Goal: Book appointment/travel/reservation

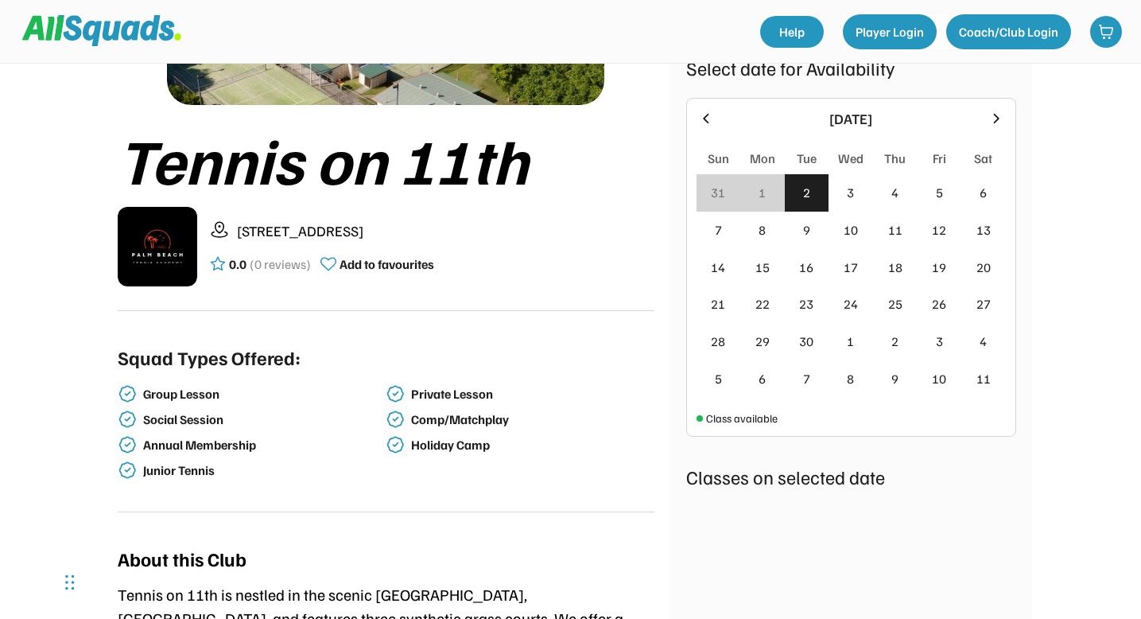
scroll to position [254, 0]
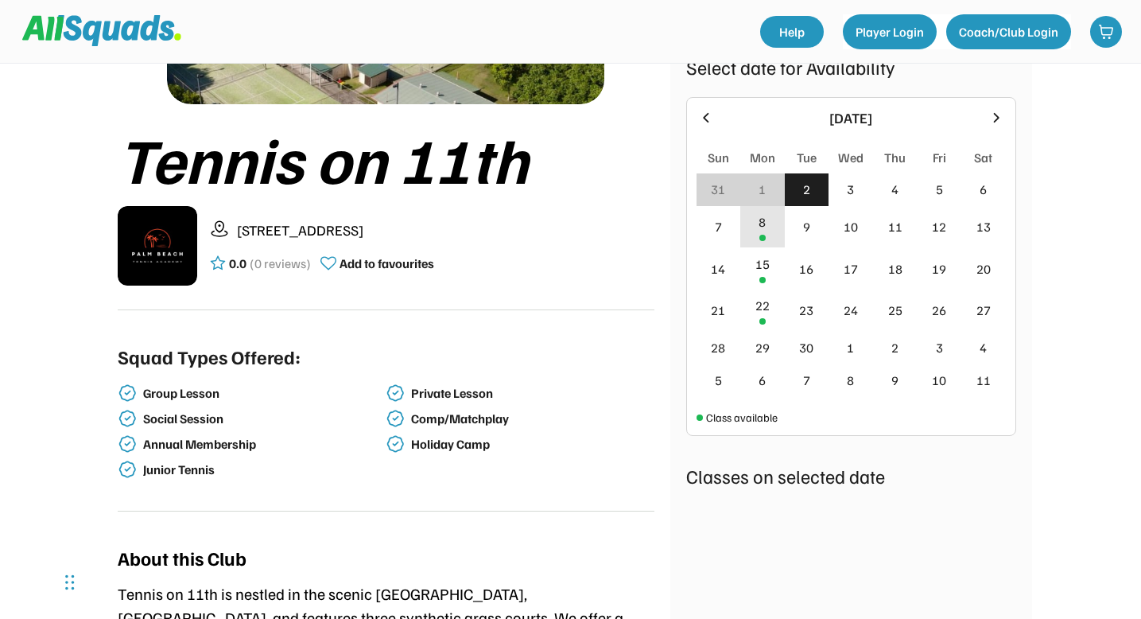
click at [770, 231] on div "8" at bounding box center [762, 227] width 45 height 42
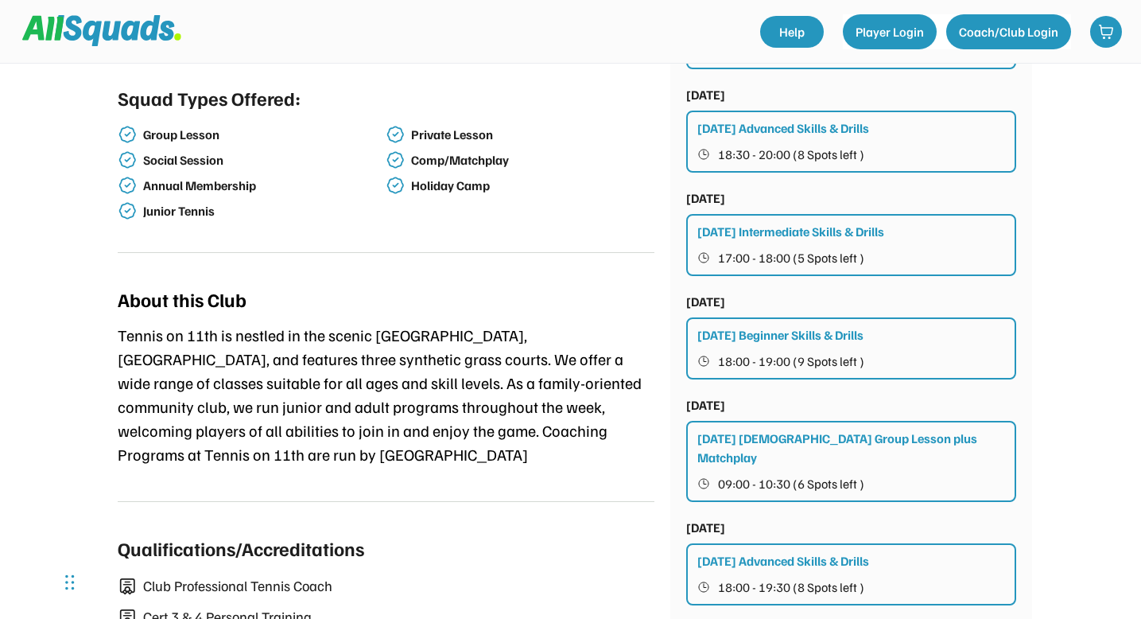
scroll to position [516, 0]
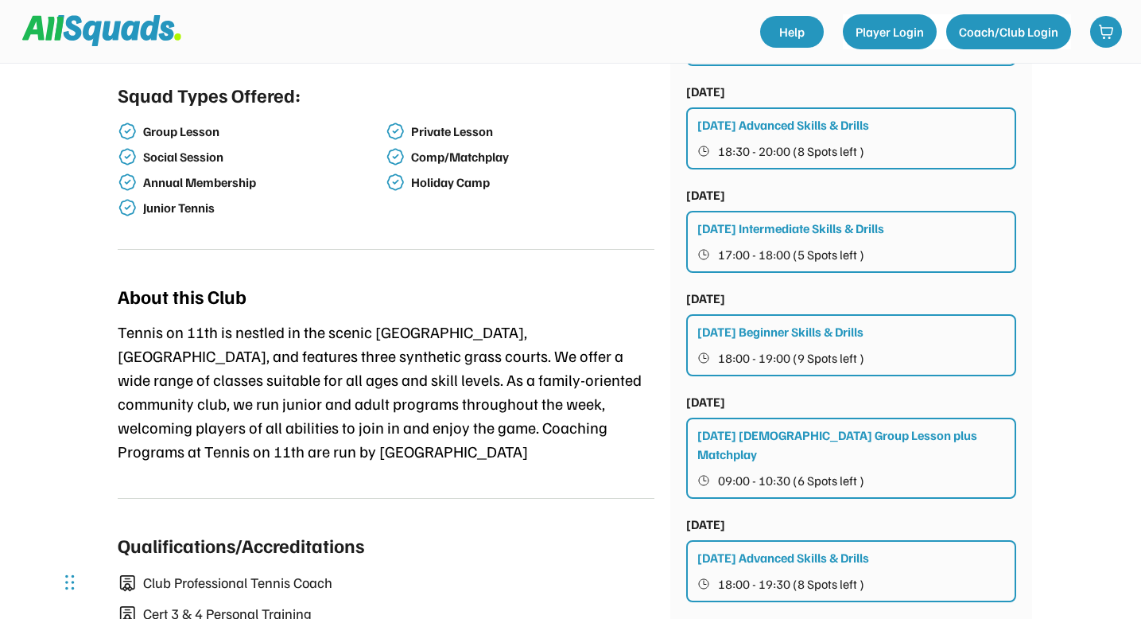
click at [758, 248] on span "17:00 - 18:00 (5 Spots left )" at bounding box center [791, 254] width 146 height 13
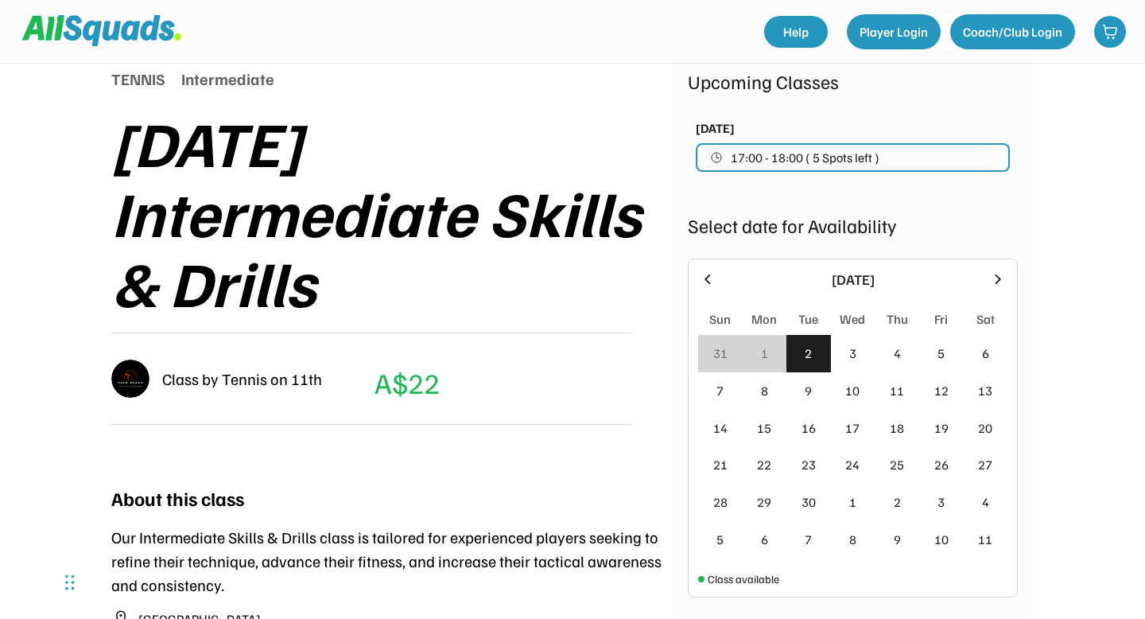
scroll to position [203, 0]
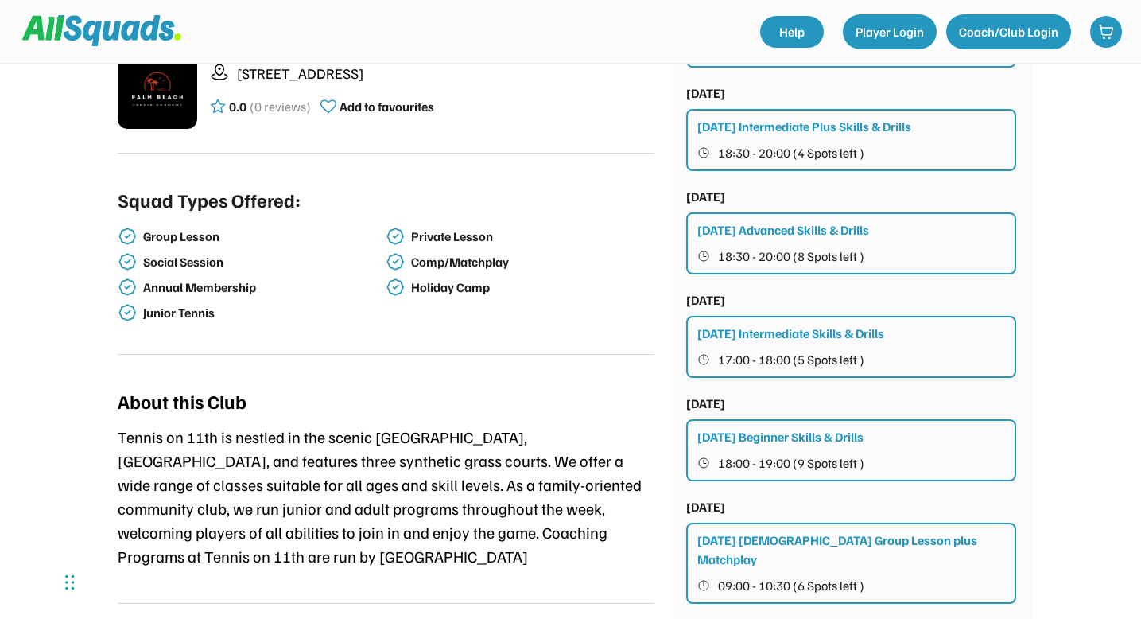
scroll to position [567, 0]
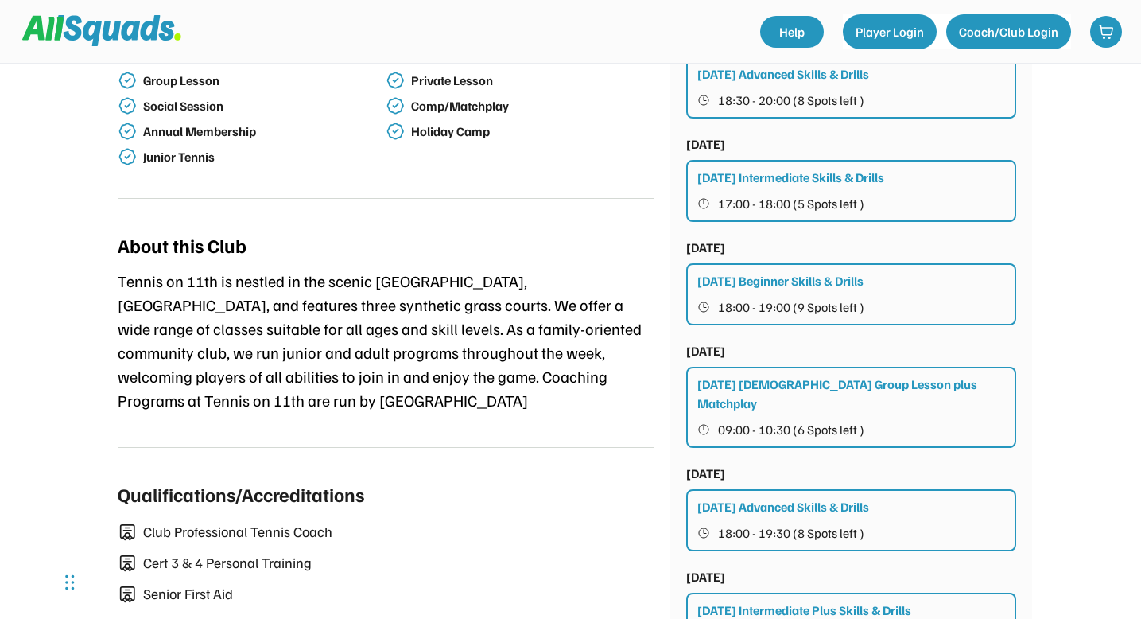
click at [890, 297] on button "18:00 - 19:00 (9 Spots left )" at bounding box center [851, 307] width 309 height 21
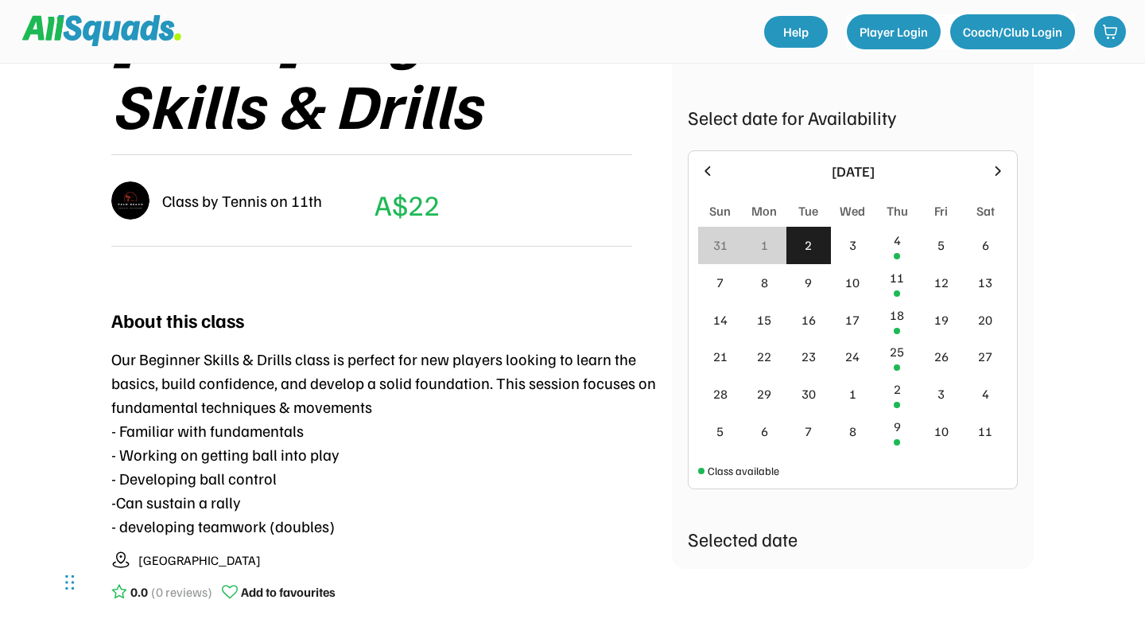
scroll to position [306, 0]
